Goal: Information Seeking & Learning: Learn about a topic

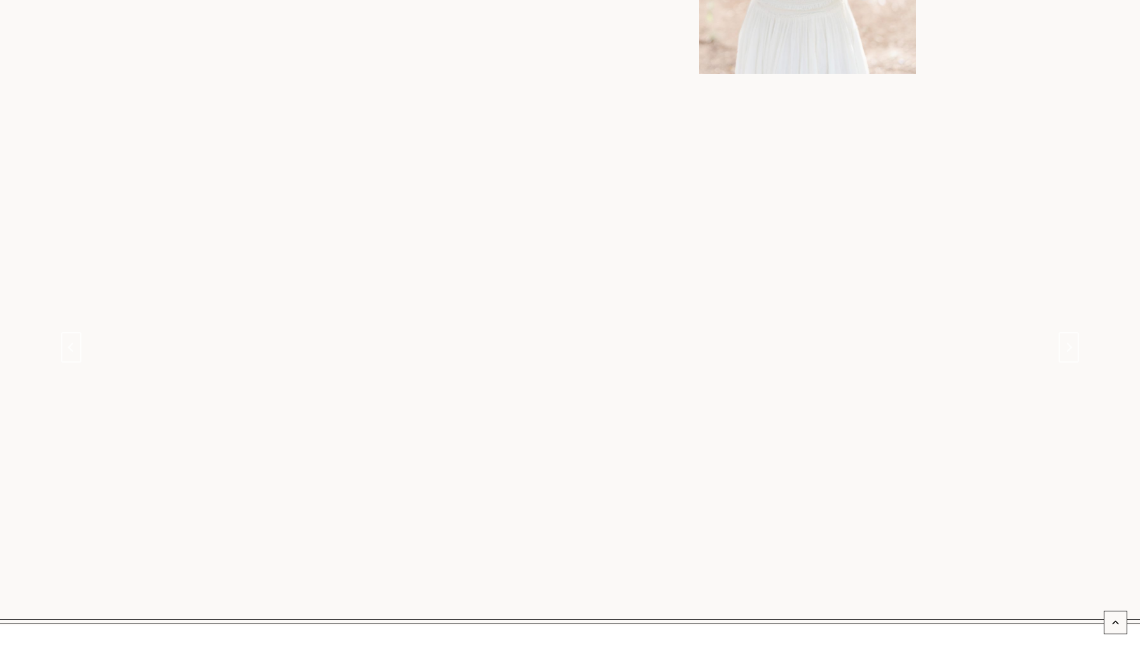
scroll to position [1018, 0]
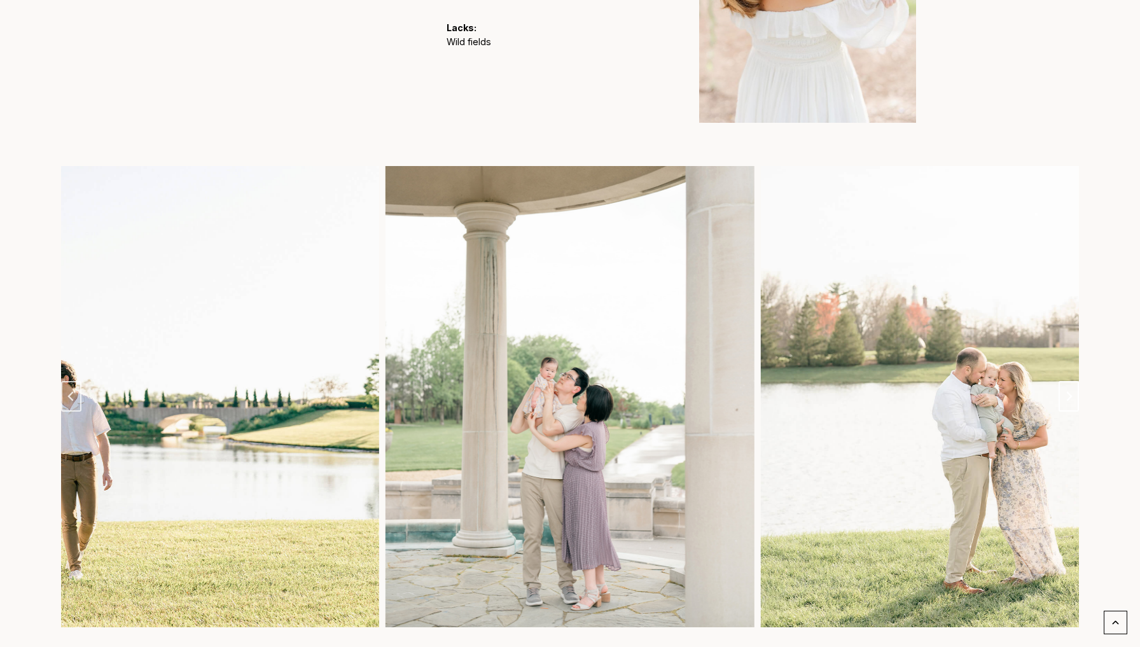
click at [1064, 381] on button "Next slide" at bounding box center [1068, 396] width 20 height 31
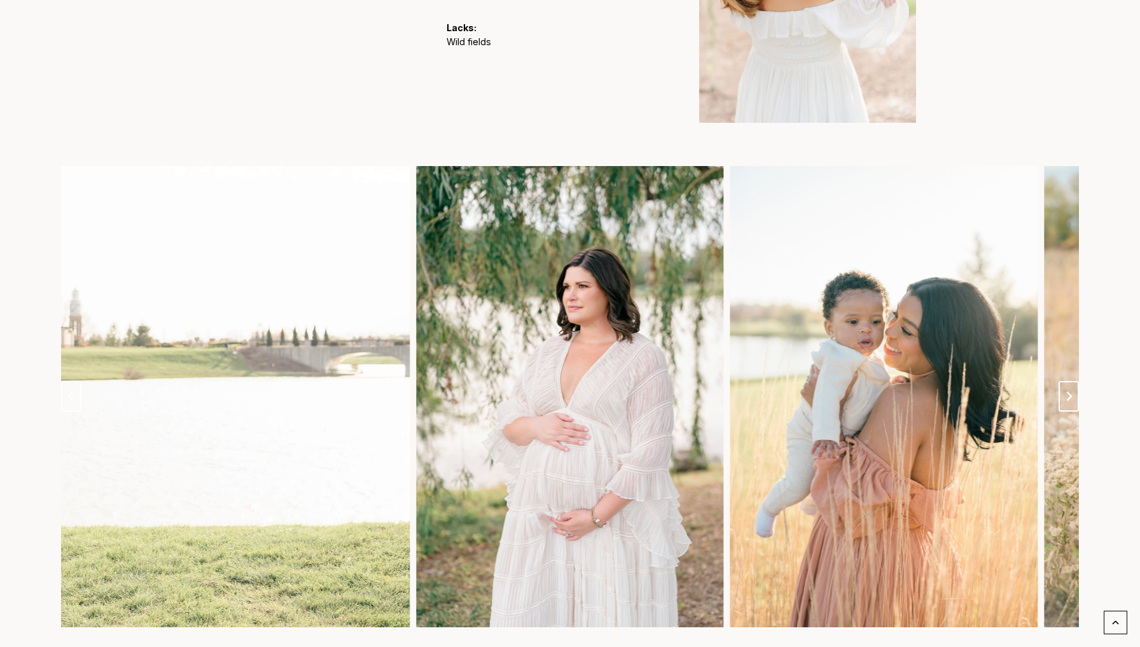
click at [1067, 382] on button "Next slide" at bounding box center [1068, 396] width 20 height 31
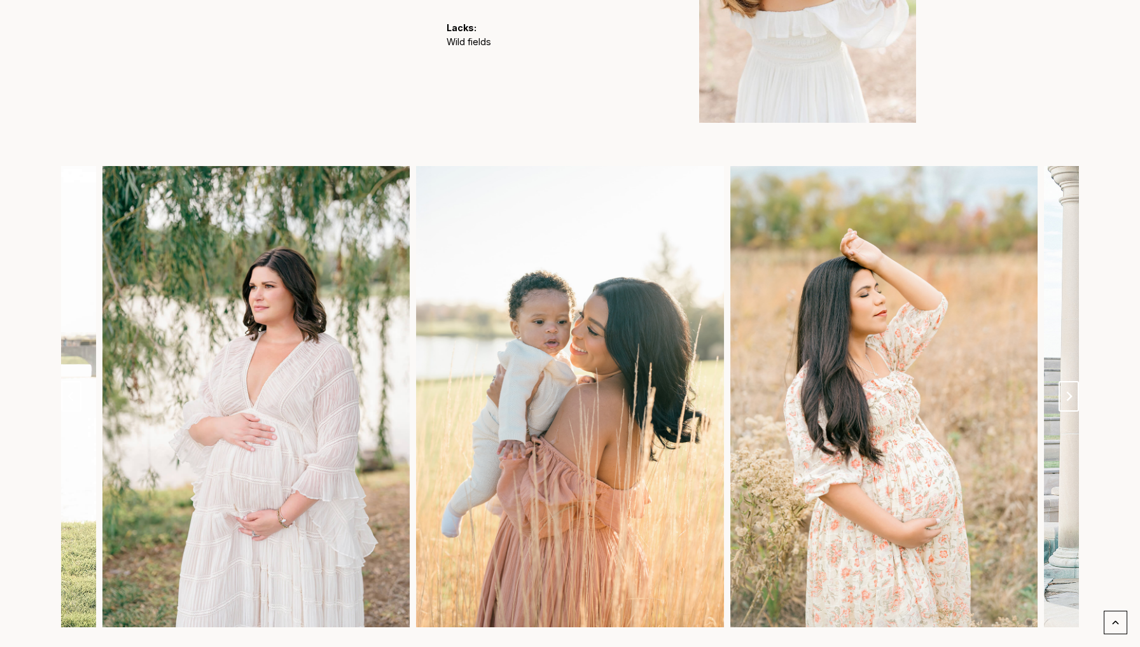
click at [1067, 382] on button "Next slide" at bounding box center [1068, 396] width 20 height 31
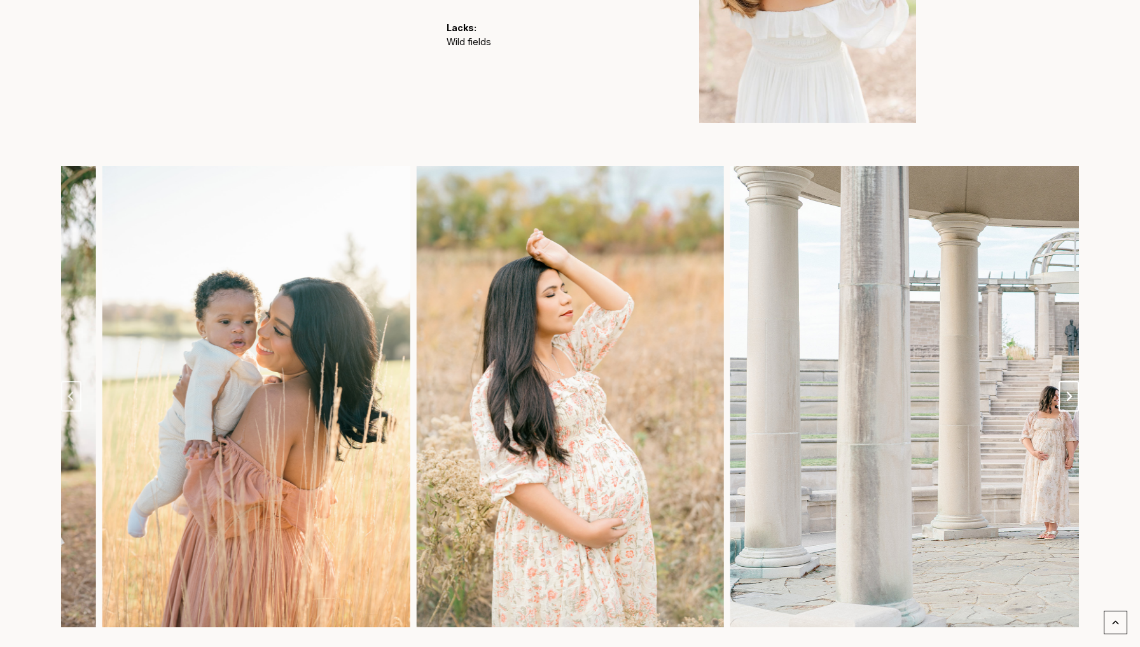
click at [1067, 382] on button "Next slide" at bounding box center [1068, 396] width 20 height 31
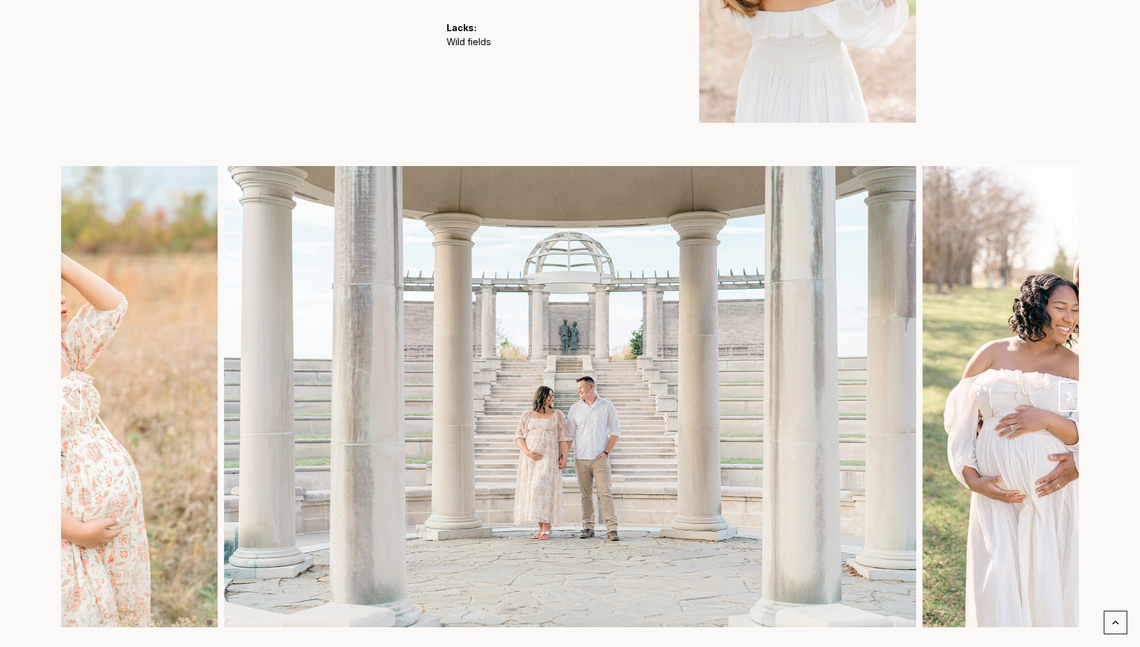
click at [1067, 382] on button "Next slide" at bounding box center [1068, 396] width 20 height 31
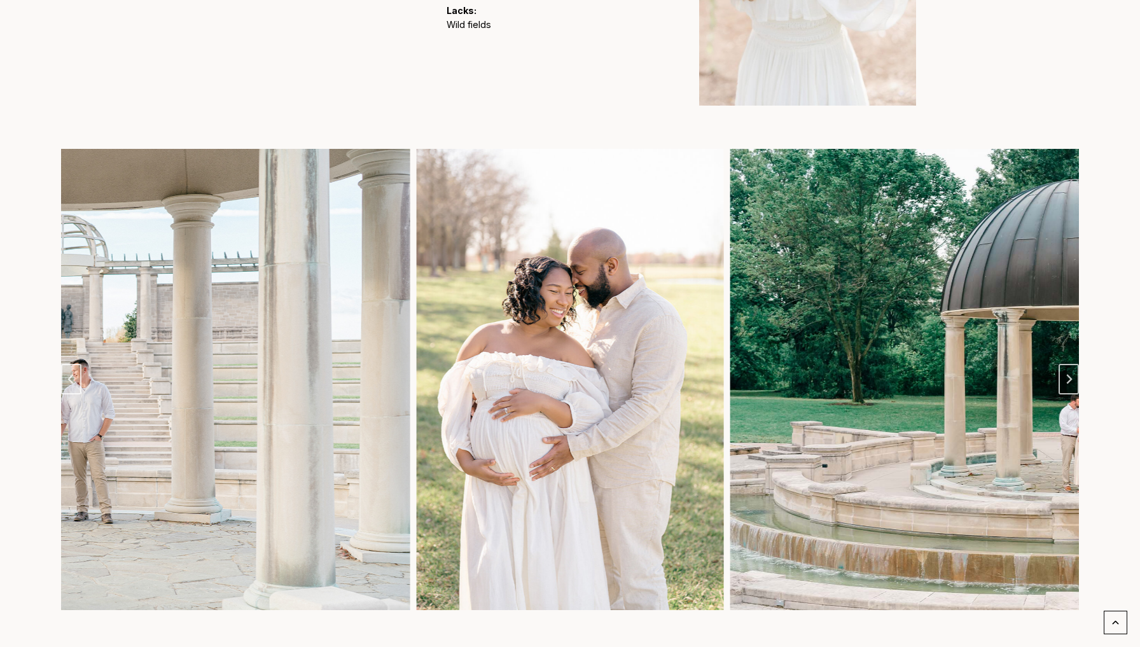
scroll to position [1036, 0]
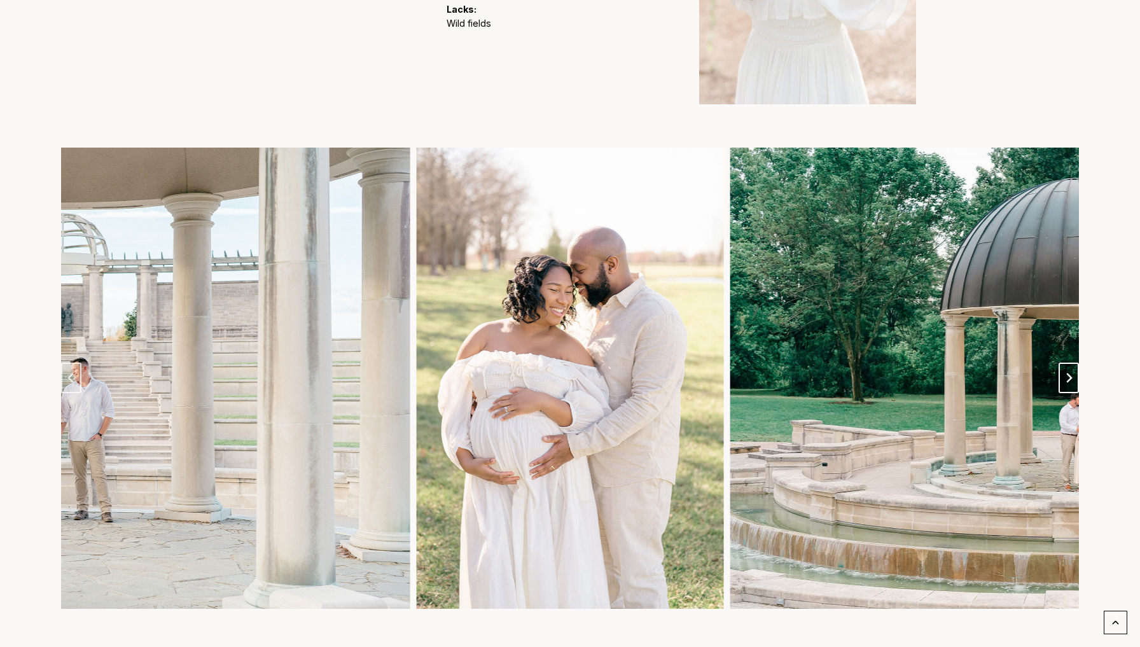
click at [1064, 377] on button "Next slide" at bounding box center [1068, 378] width 20 height 31
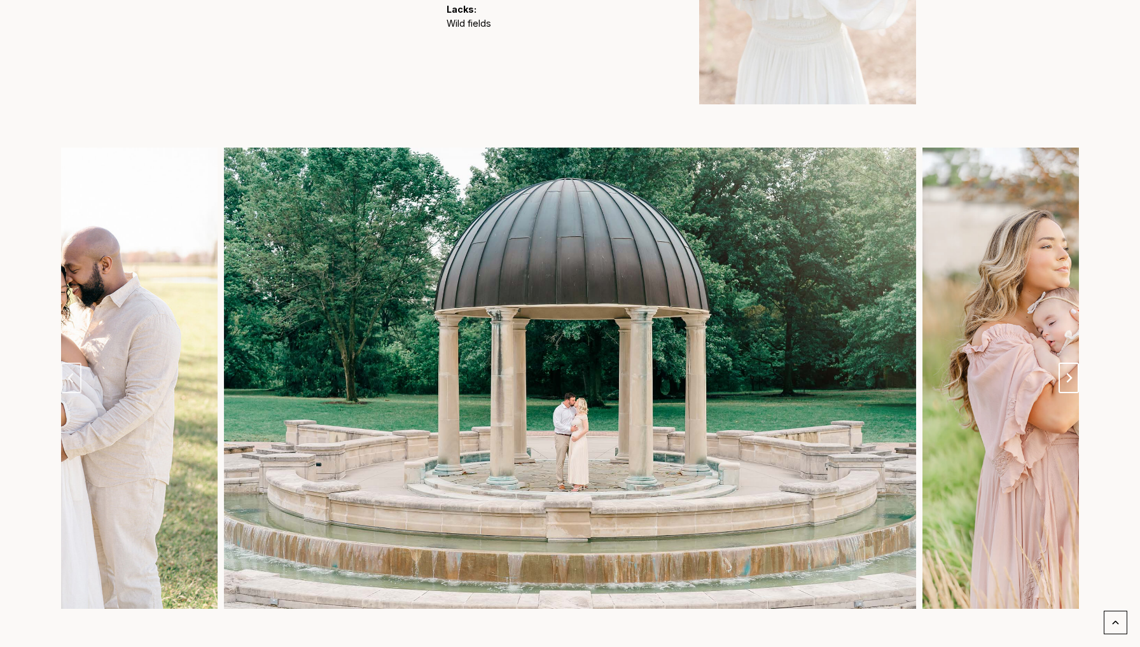
click at [1064, 377] on button "Next slide" at bounding box center [1068, 378] width 20 height 31
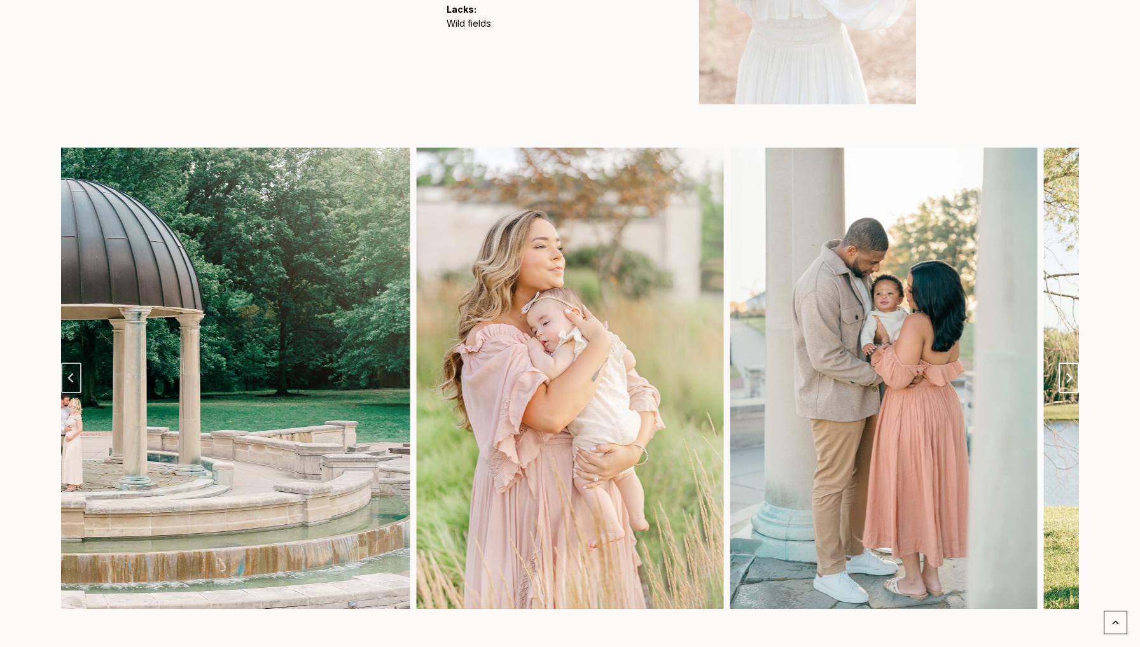
click at [1064, 377] on button "Next slide" at bounding box center [1068, 378] width 20 height 31
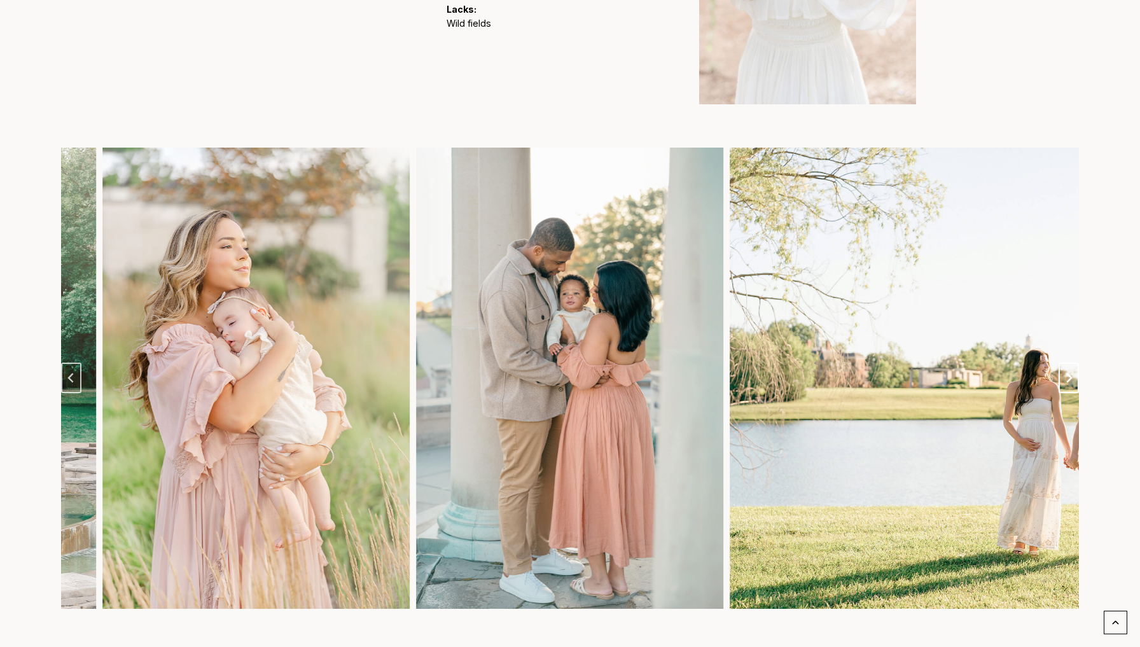
click at [1064, 377] on button "Next slide" at bounding box center [1068, 378] width 20 height 31
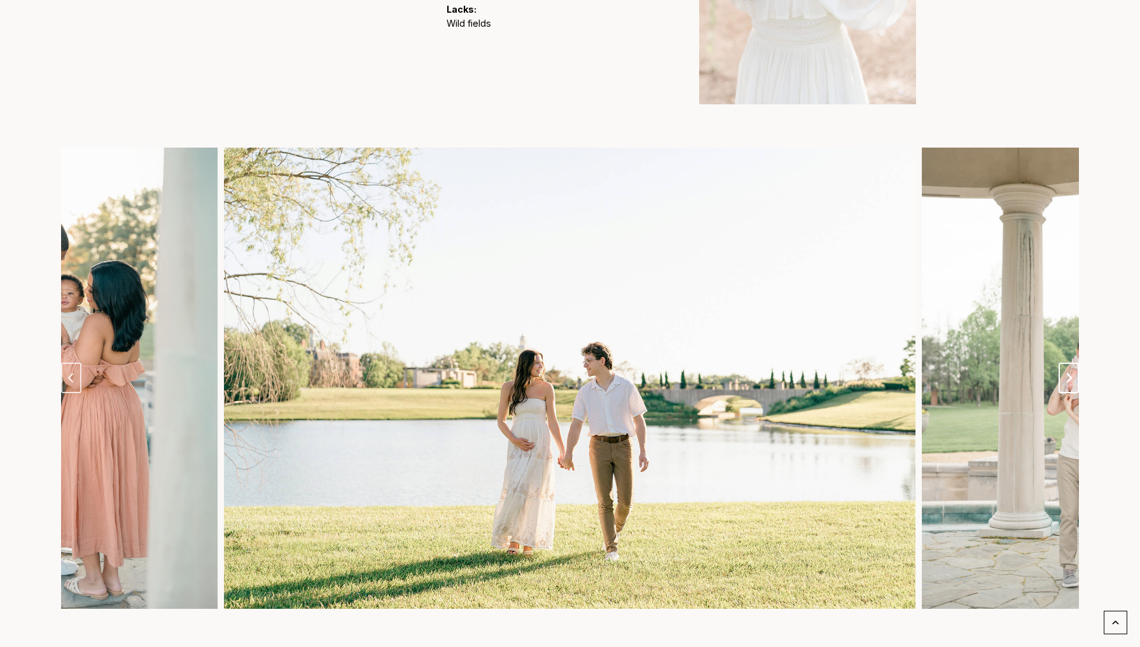
click at [1064, 377] on button "Go to first slide" at bounding box center [1068, 378] width 20 height 31
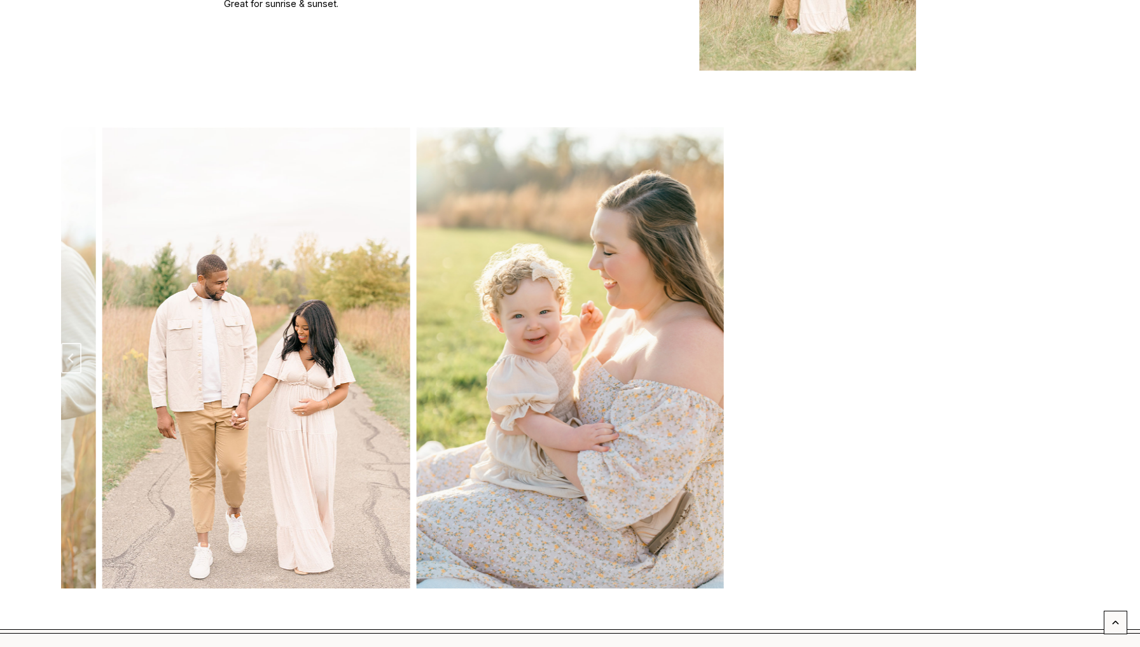
scroll to position [1982, 0]
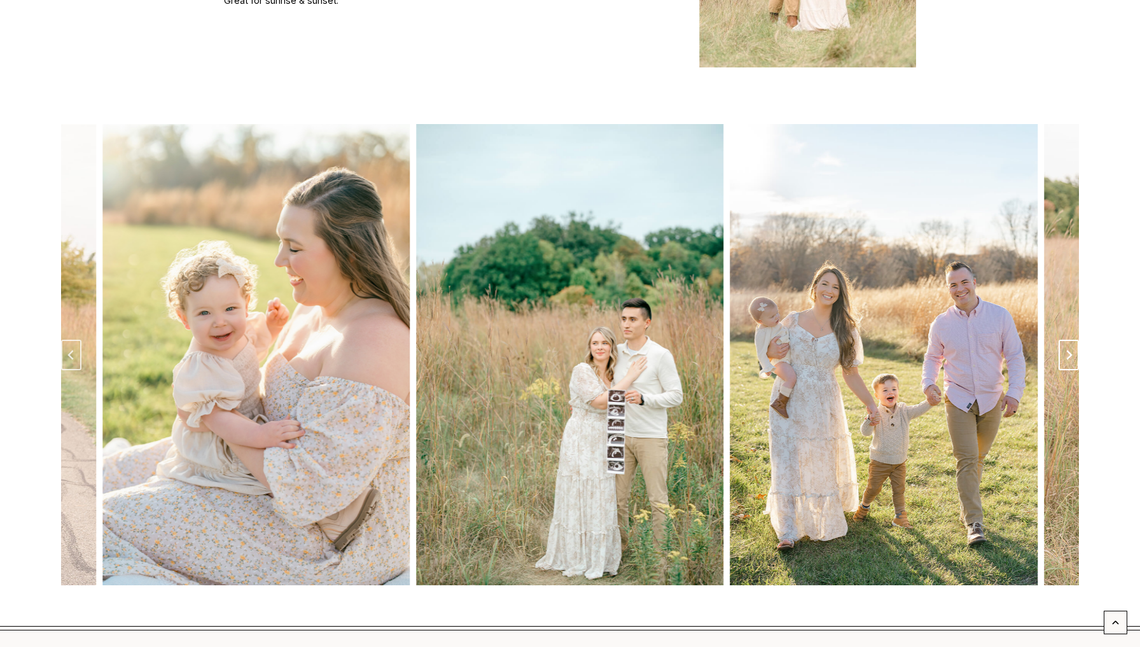
click at [1078, 340] on button "Next slide" at bounding box center [1068, 355] width 20 height 31
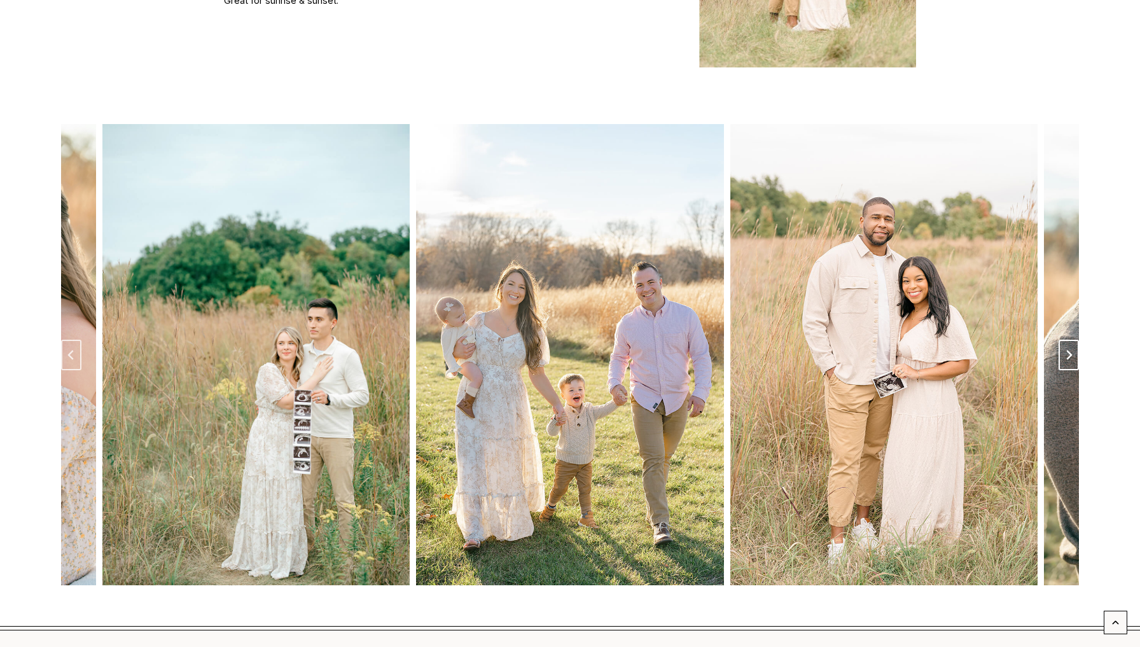
click at [1071, 350] on icon "Next slide" at bounding box center [1069, 355] width 10 height 10
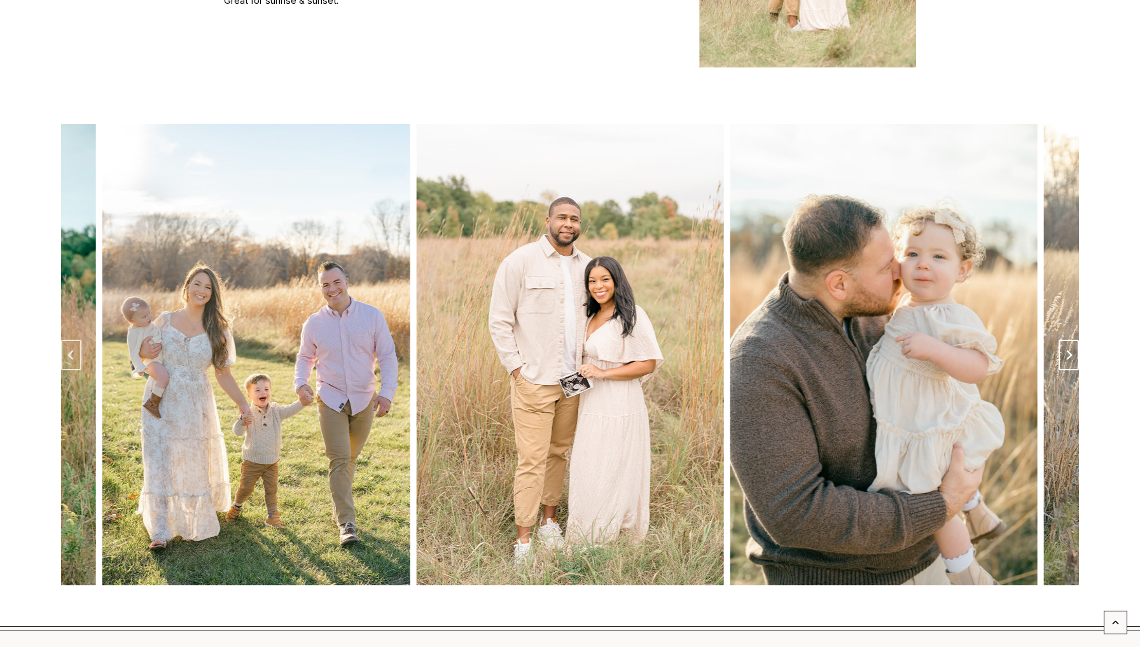
click at [1071, 350] on icon "Next slide" at bounding box center [1069, 355] width 10 height 10
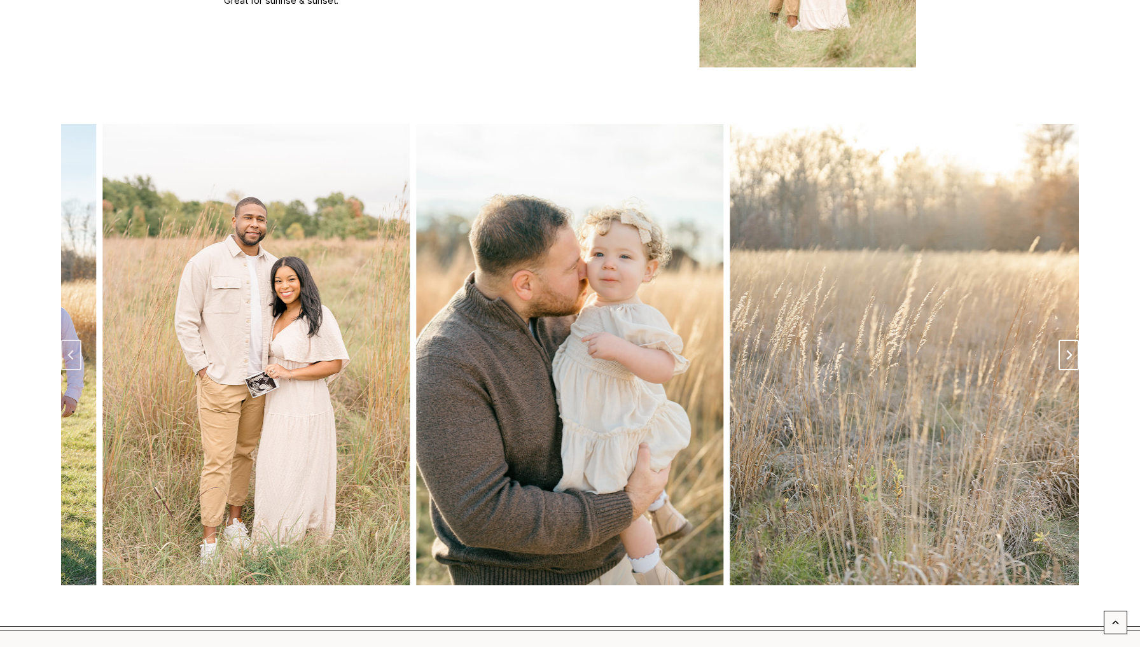
click at [1071, 350] on icon "Next slide" at bounding box center [1069, 355] width 10 height 10
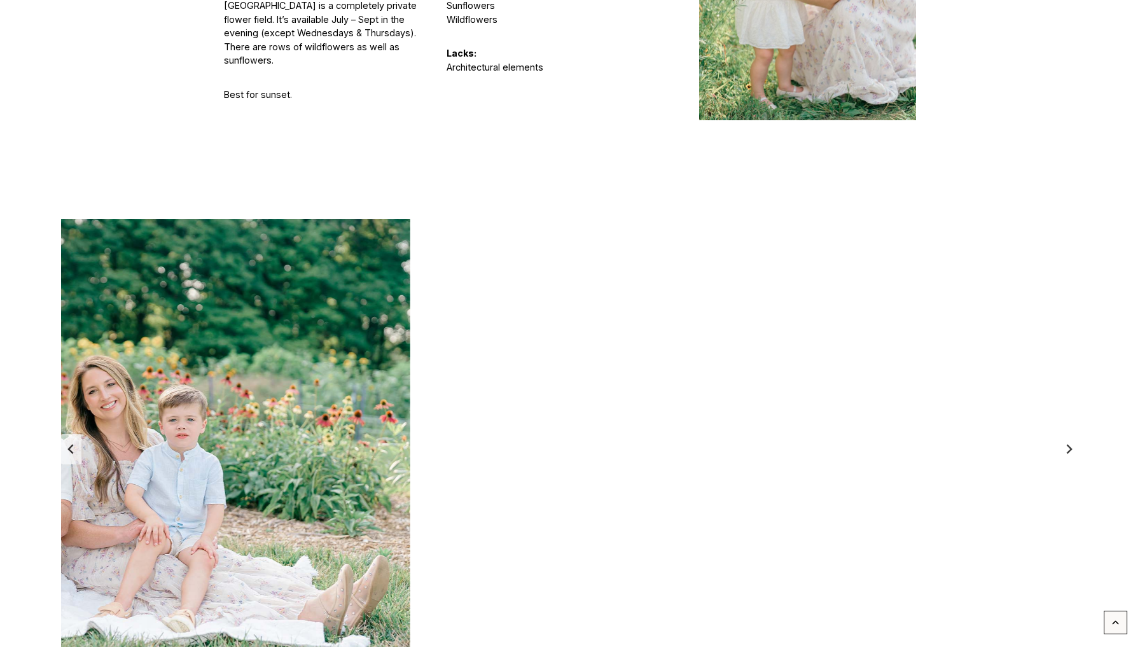
scroll to position [3745, 0]
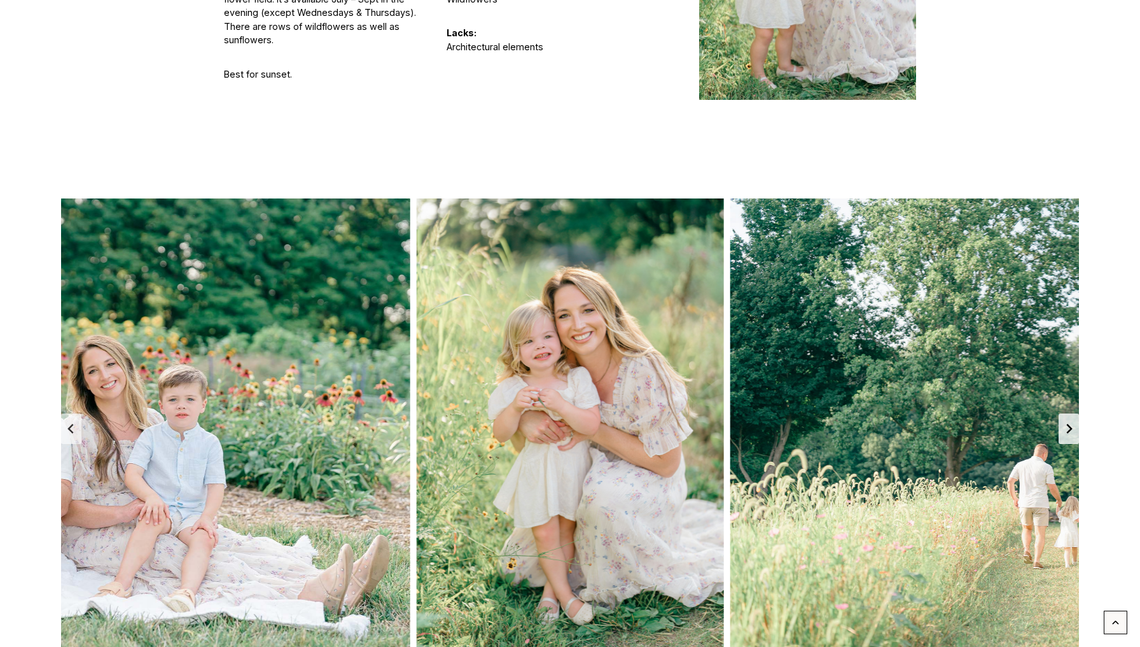
click at [1066, 424] on icon "Next slide" at bounding box center [1069, 429] width 10 height 10
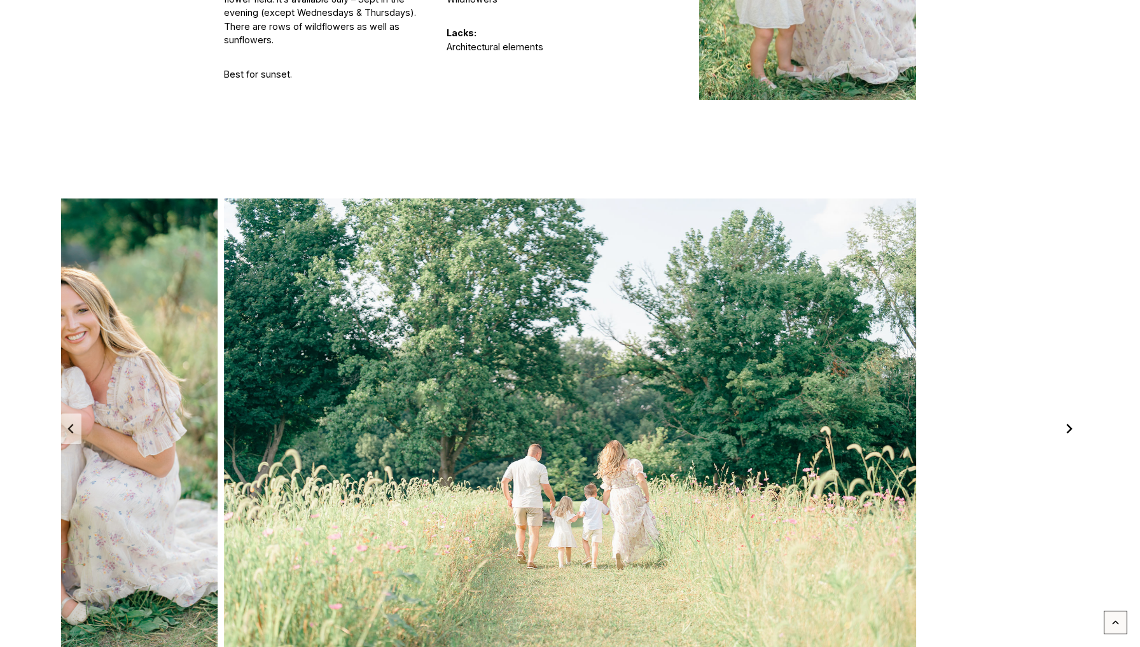
click at [1066, 424] on icon "Next slide" at bounding box center [1069, 429] width 10 height 10
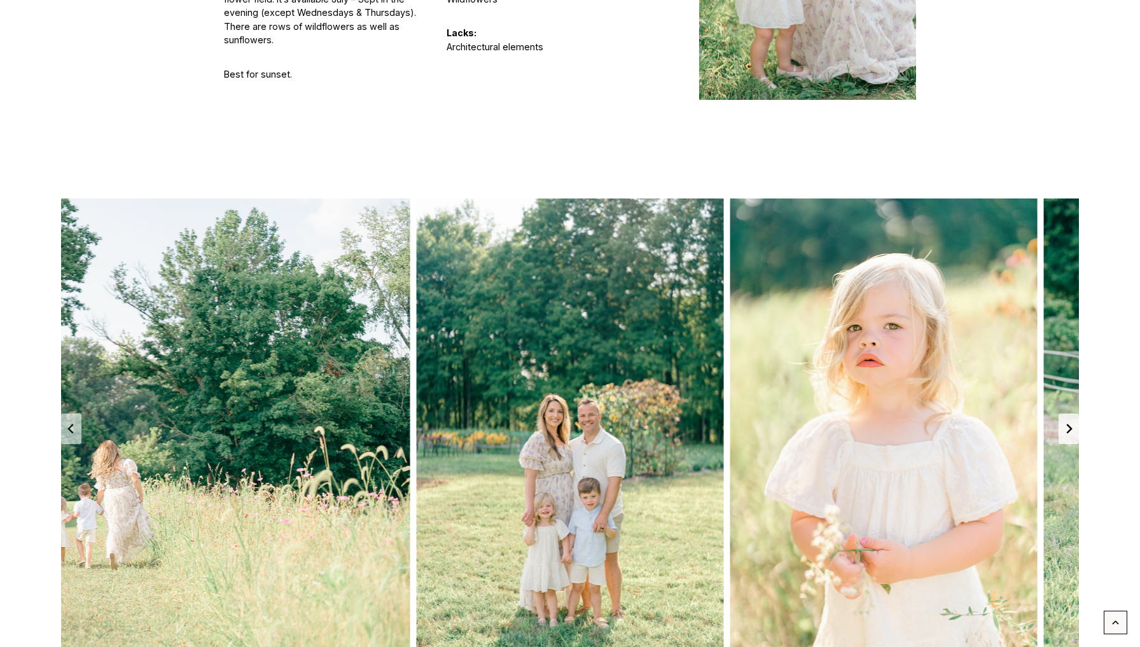
click at [1066, 424] on icon "Next slide" at bounding box center [1069, 429] width 10 height 10
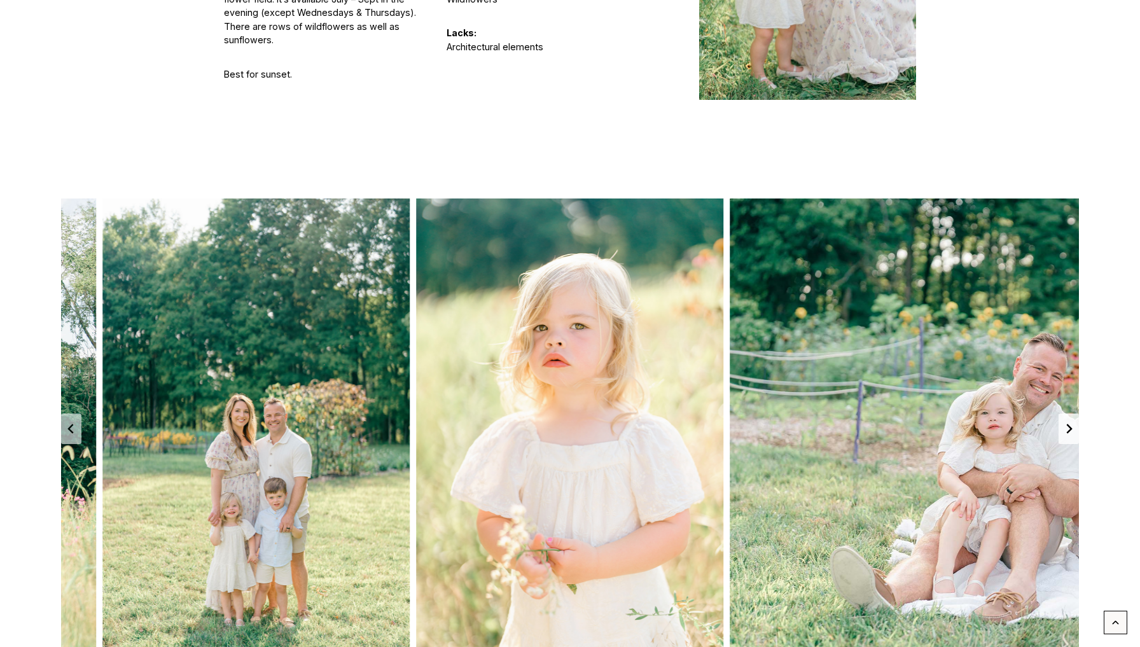
click at [1066, 424] on icon "Next slide" at bounding box center [1069, 429] width 10 height 10
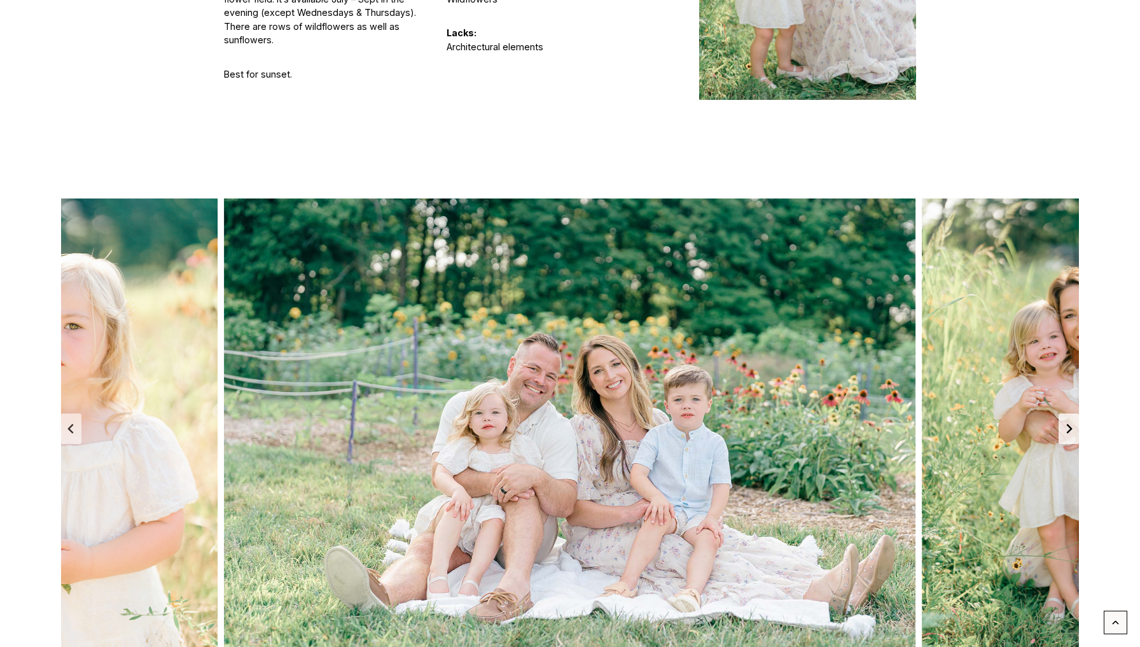
click at [1066, 424] on icon "Next slide" at bounding box center [1069, 429] width 10 height 10
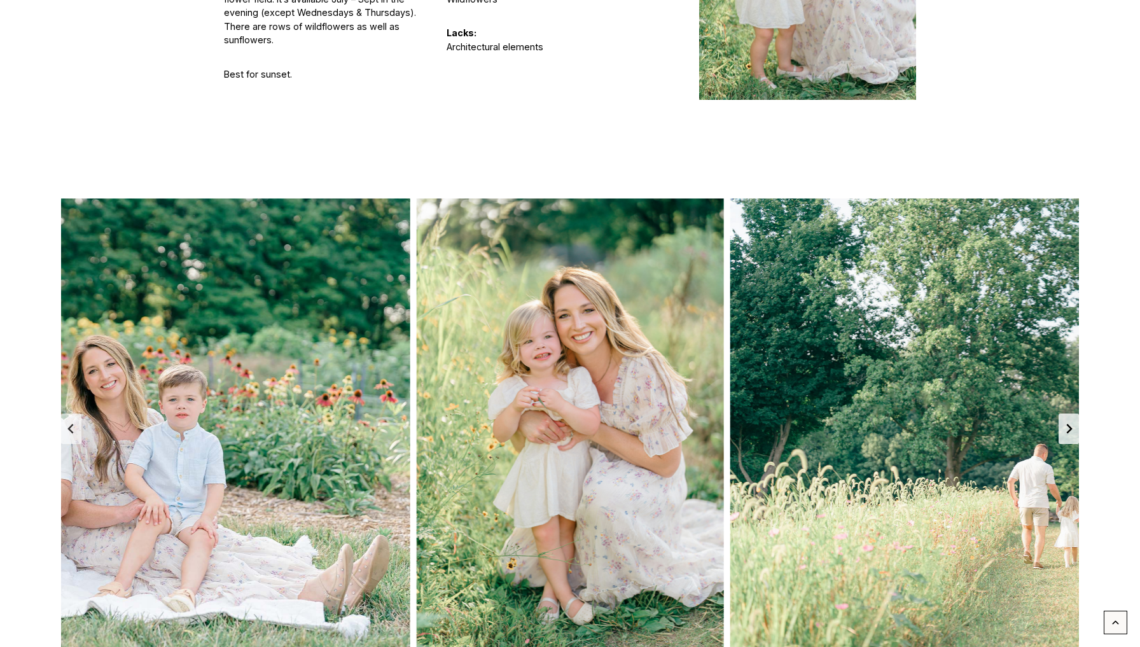
click at [1066, 424] on icon "Go to first slide" at bounding box center [1069, 429] width 10 height 10
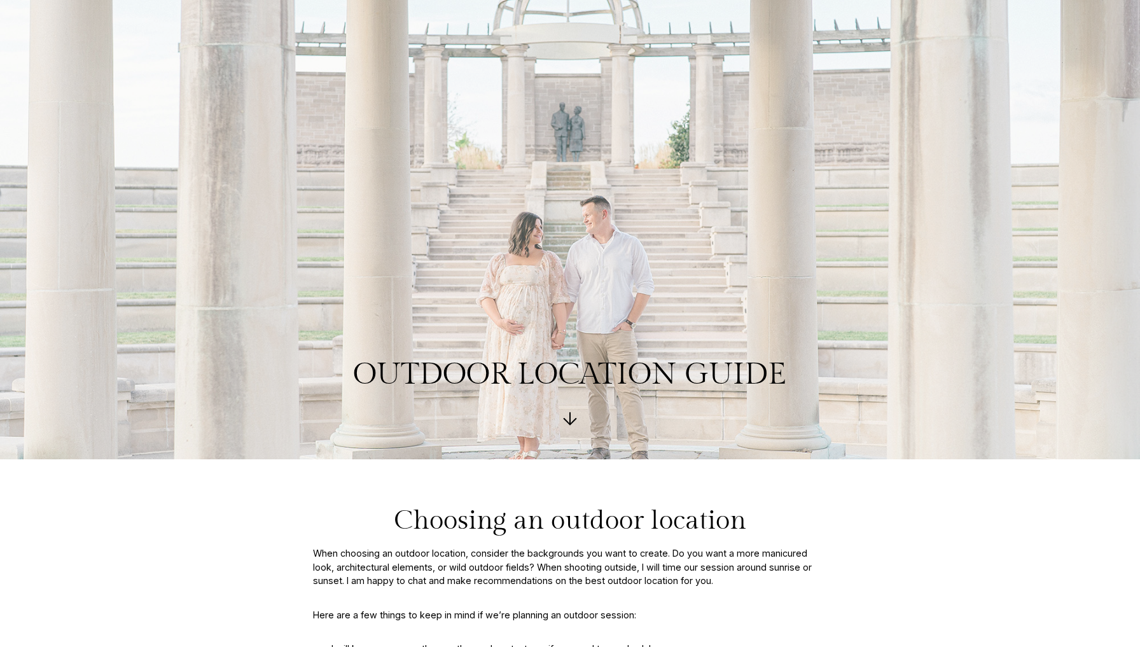
scroll to position [0, 0]
